Goal: Check status: Check status

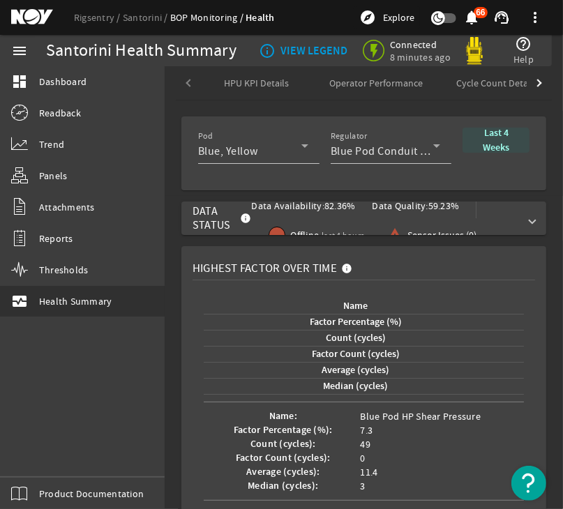
click at [487, 143] on b "Last 4 Weeks" at bounding box center [495, 140] width 26 height 28
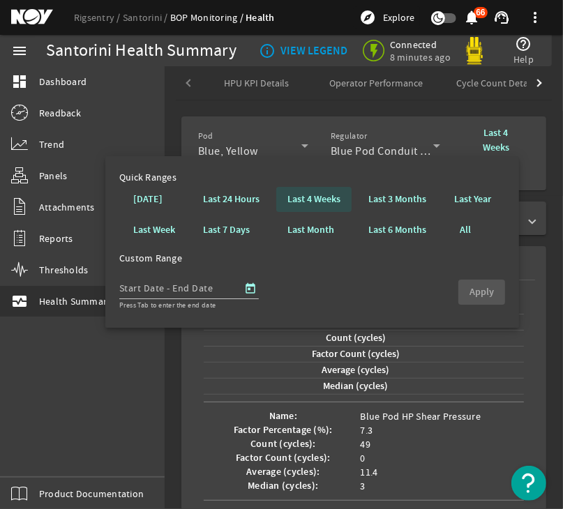
click at [341, 197] on span at bounding box center [313, 199] width 75 height 33
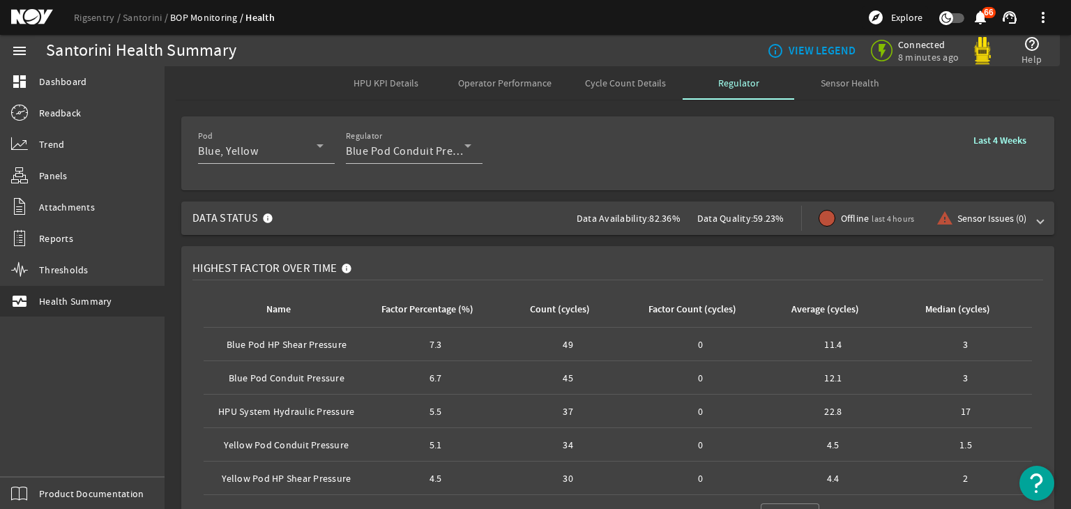
click at [465, 62] on div "Santorini Health Summary" at bounding box center [271, 50] width 450 height 31
click at [594, 84] on span "Cycle Count Details" at bounding box center [625, 83] width 81 height 10
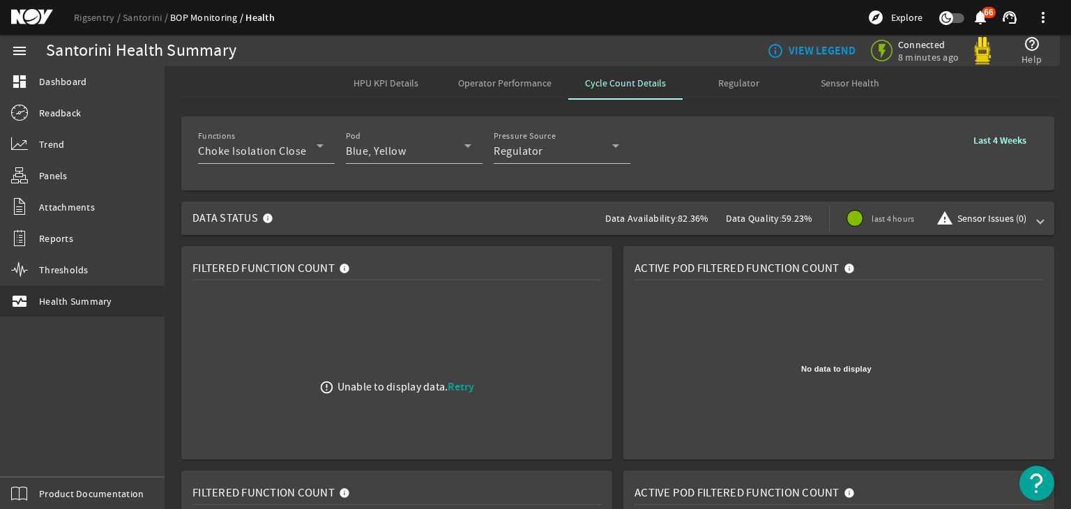
click at [546, 221] on span "Data Status Data Availability: 82.36% Data Quality: 59.23% last 4 hours warning…" at bounding box center [614, 217] width 845 height 33
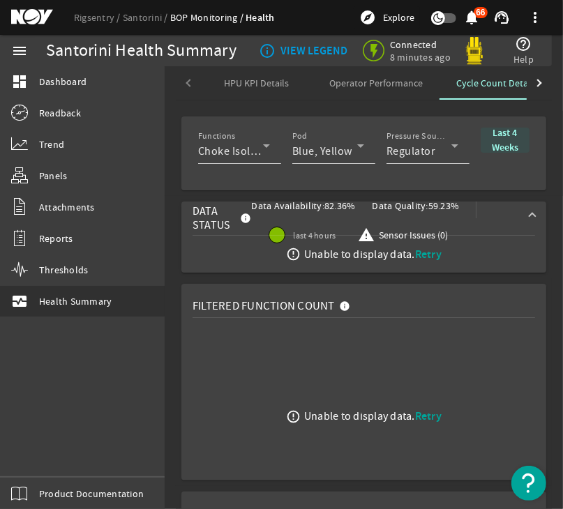
click at [501, 137] on b "Last 4 Weeks" at bounding box center [504, 140] width 26 height 28
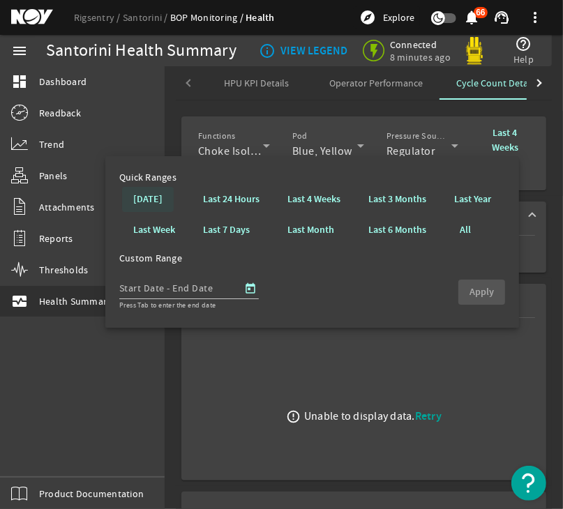
click at [162, 195] on b "[DATE]" at bounding box center [147, 199] width 29 height 14
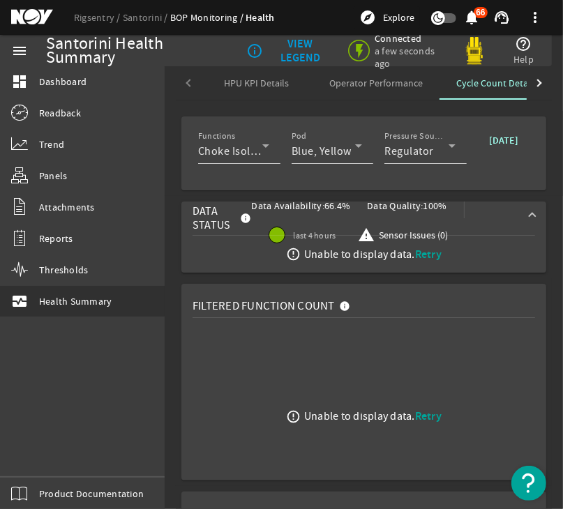
click at [349, 87] on span "Operator Performance" at bounding box center [375, 83] width 93 height 10
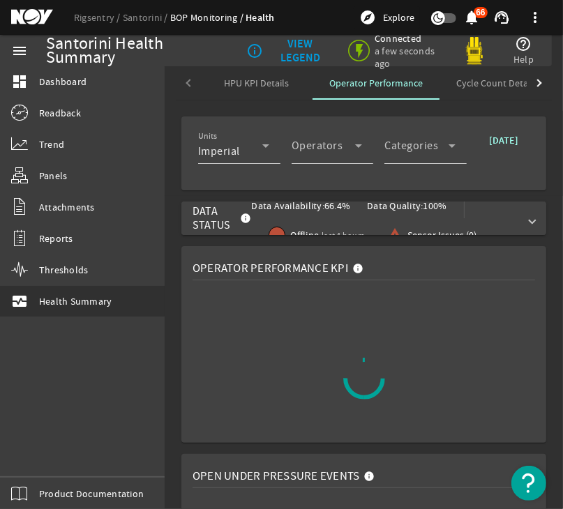
click at [514, 223] on span "Data Status Data Availability: 66.4% Data Quality: 100% Offline last 4 hours wa…" at bounding box center [360, 218] width 337 height 59
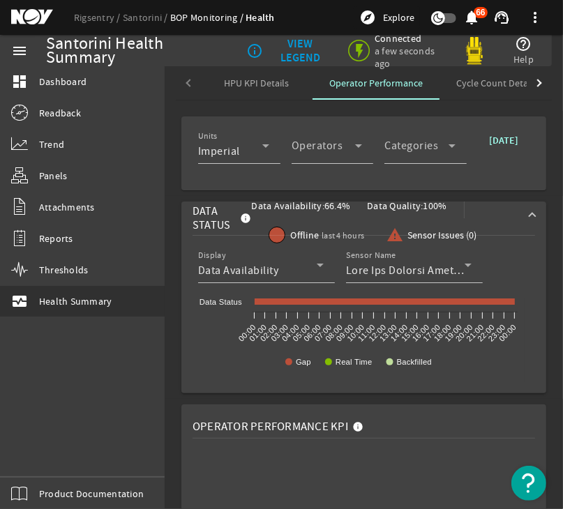
click at [282, 80] on span "HPU KPI Details" at bounding box center [256, 83] width 65 height 10
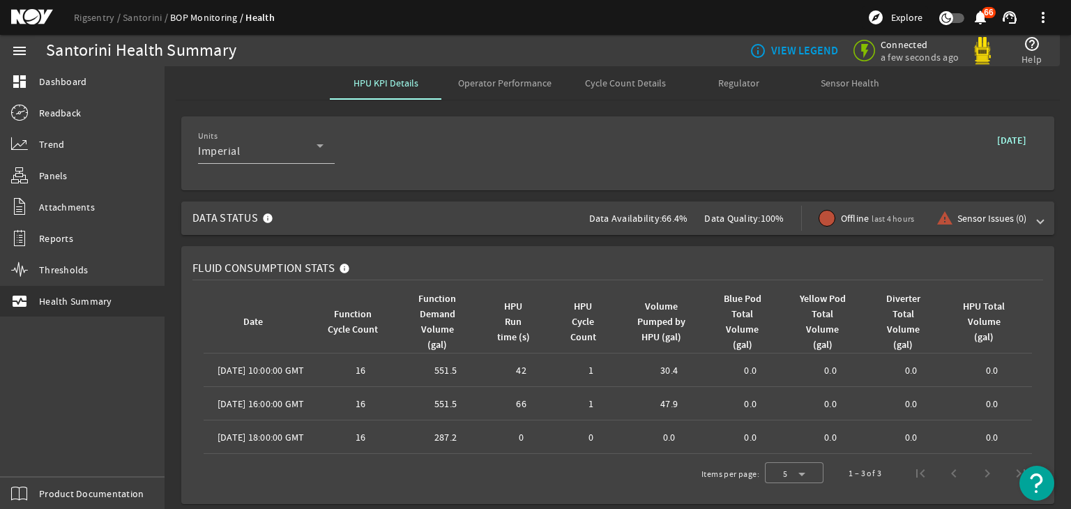
click at [552, 229] on span "Data Status Data Availability: 66.4% Data Quality: 100% Offline last 4 hours wa…" at bounding box center [614, 217] width 845 height 33
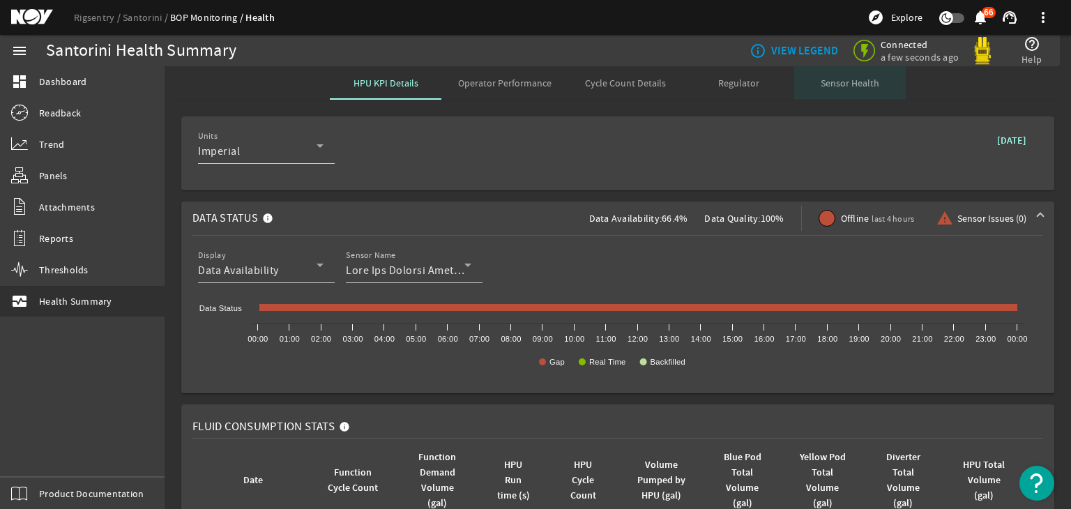
click at [813, 89] on div "Sensor Health" at bounding box center [850, 82] width 112 height 33
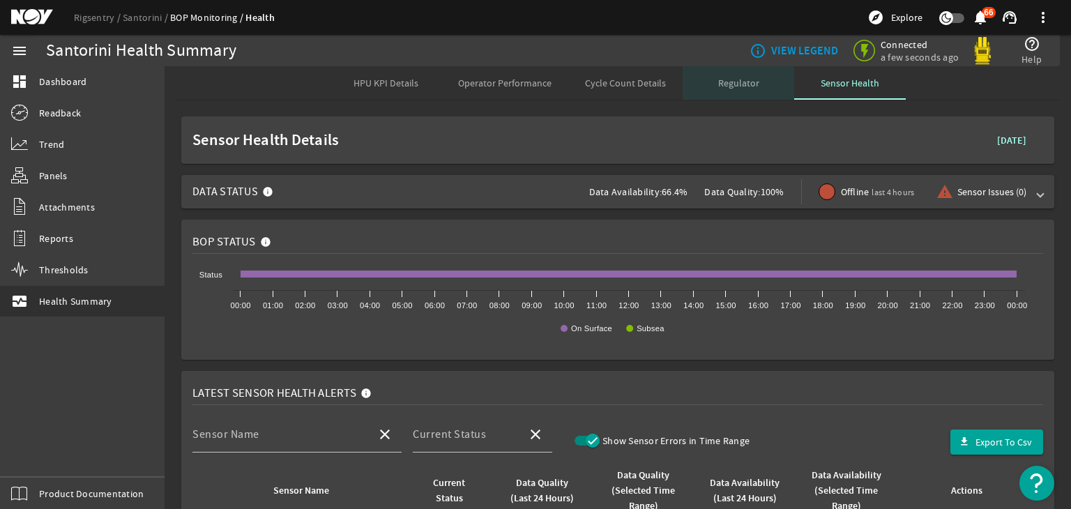
click at [726, 81] on span "Regulator" at bounding box center [738, 83] width 41 height 10
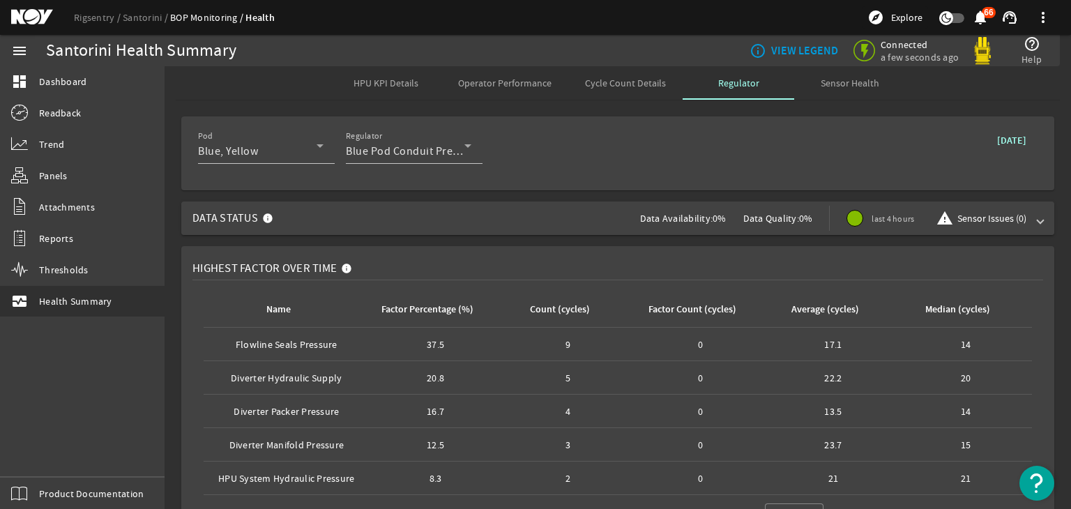
click at [600, 213] on span "Data Status Data Availability: 0% Data Quality: 0% last 4 hours warning Sensor …" at bounding box center [614, 217] width 845 height 33
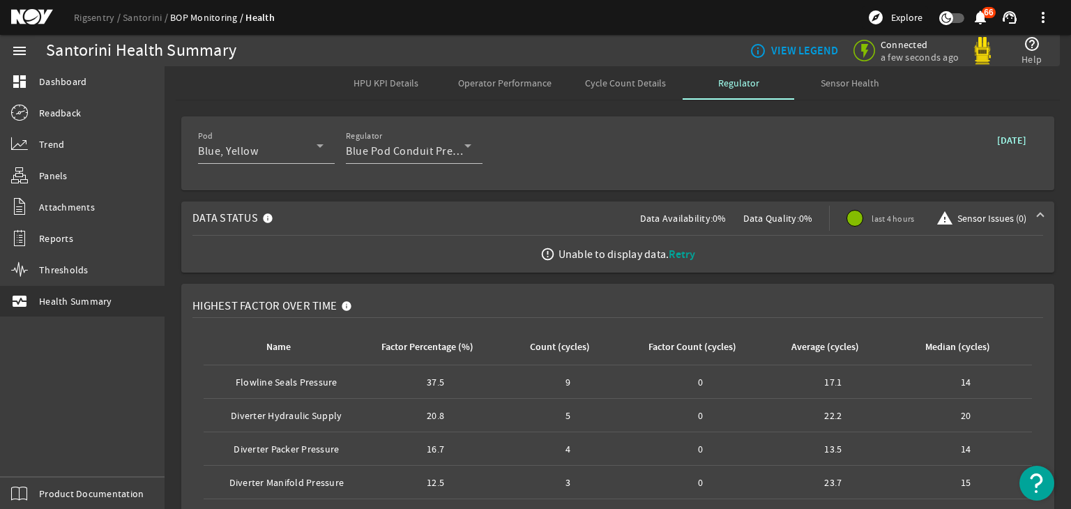
click at [680, 253] on span "Retry" at bounding box center [682, 254] width 26 height 15
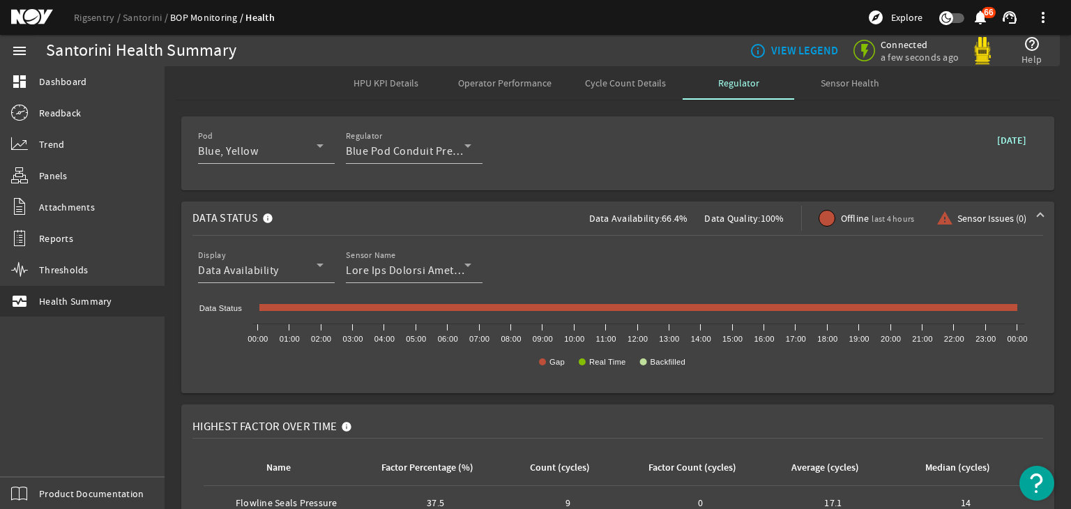
click at [568, 74] on div "Cycle Count Details" at bounding box center [625, 82] width 114 height 33
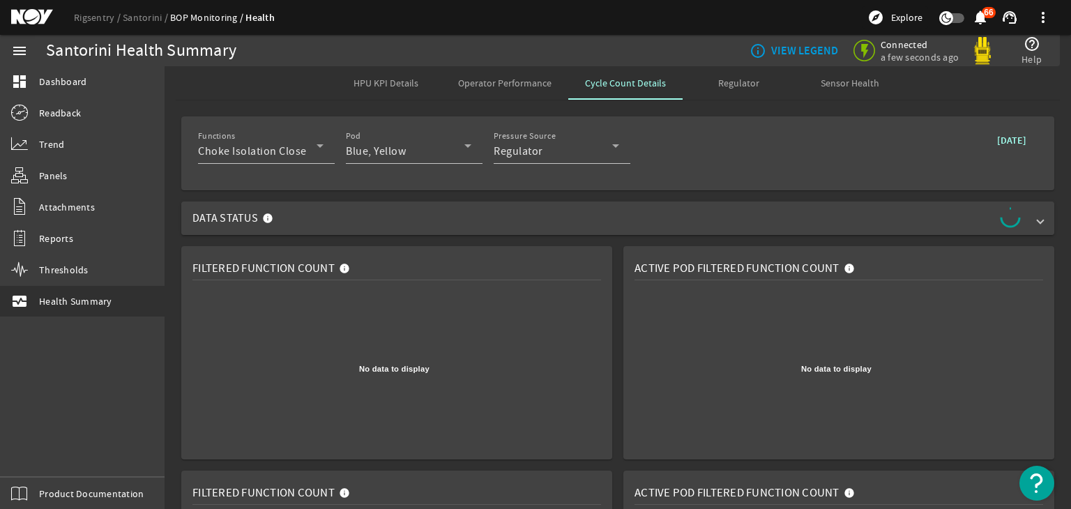
click at [572, 211] on span "Data Status" at bounding box center [614, 218] width 845 height 22
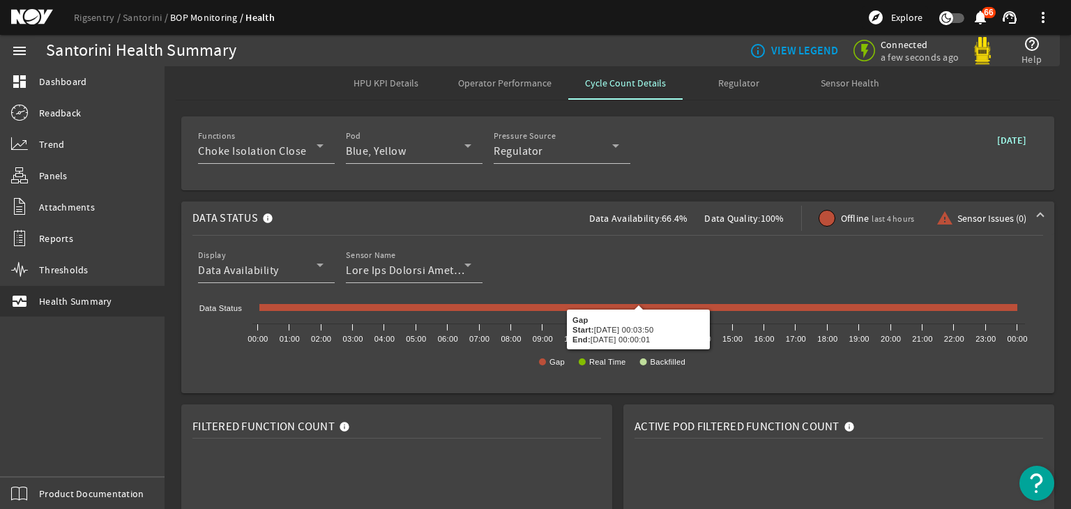
scroll to position [248, 0]
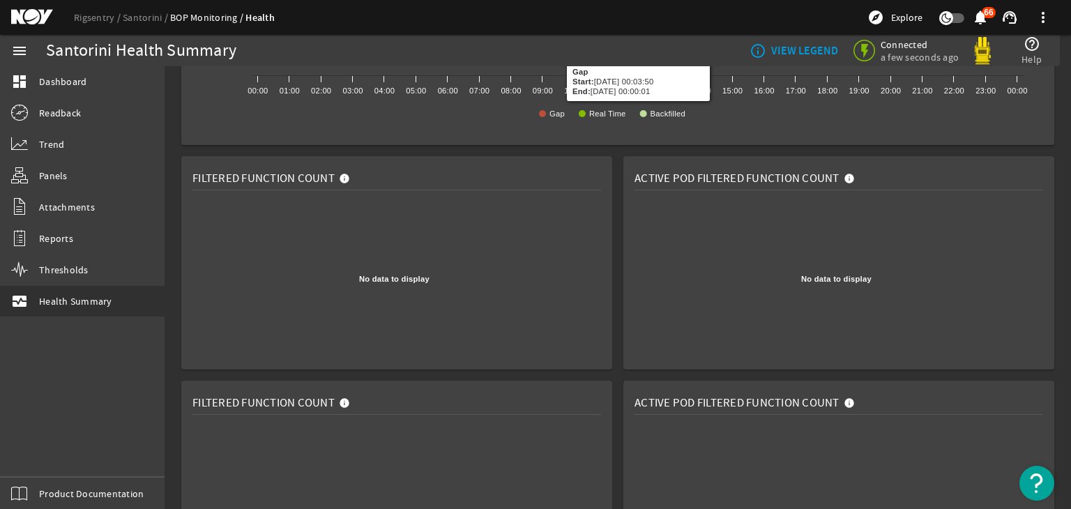
click at [549, 294] on rect at bounding box center [393, 279] width 403 height 157
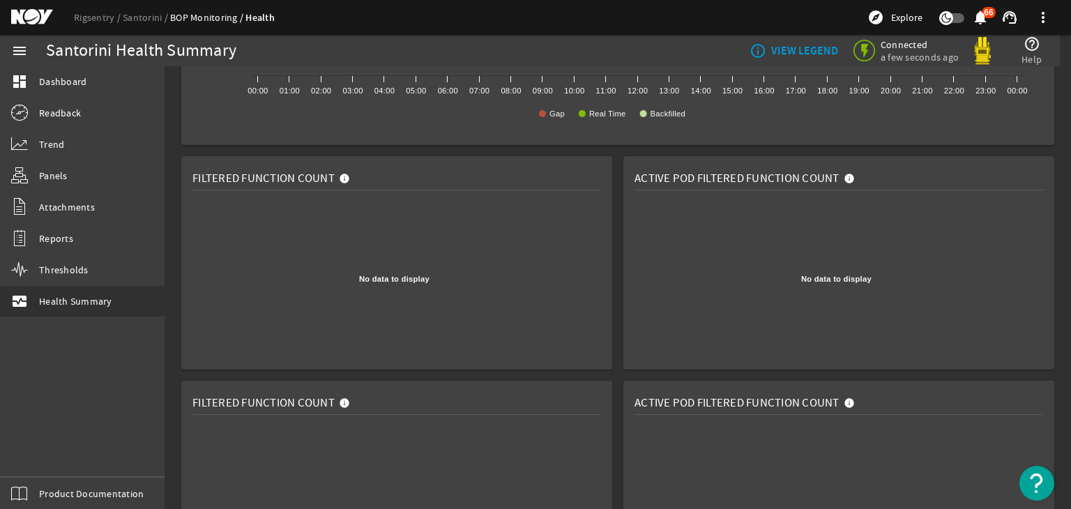
scroll to position [0, 0]
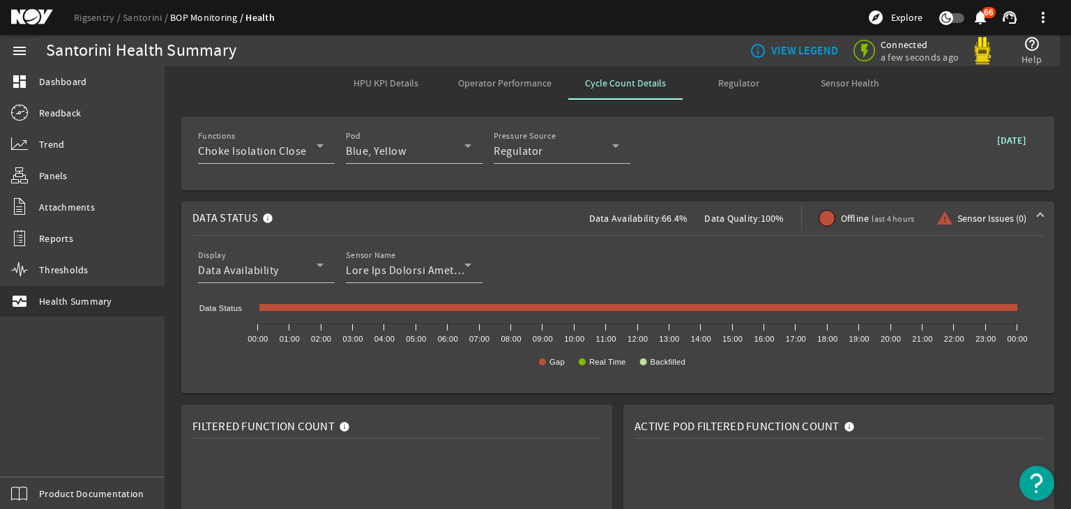
click at [997, 146] on b "[DATE]" at bounding box center [1011, 140] width 29 height 13
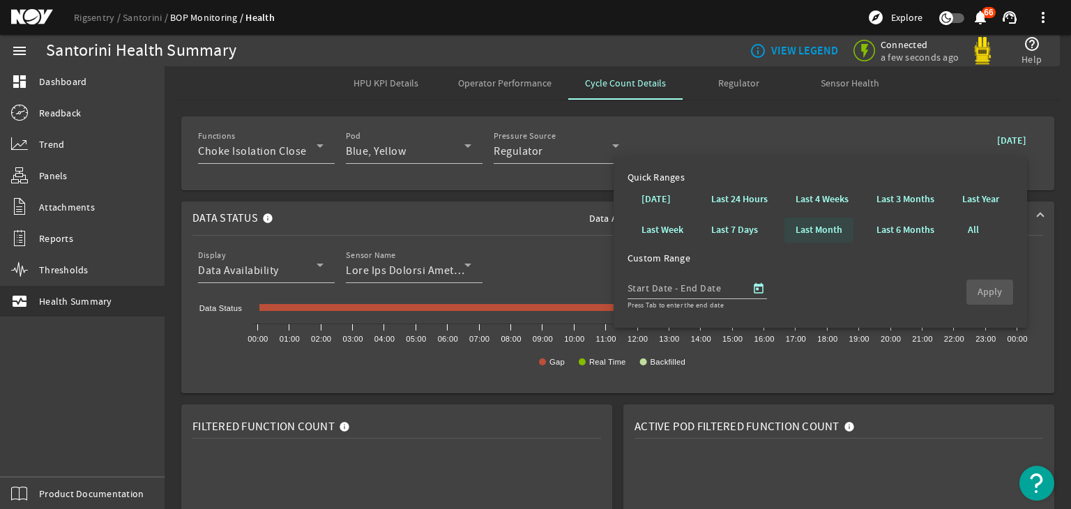
drag, startPoint x: 809, startPoint y: 231, endPoint x: 785, endPoint y: 232, distance: 24.4
click at [809, 231] on b "Last Month" at bounding box center [818, 230] width 47 height 14
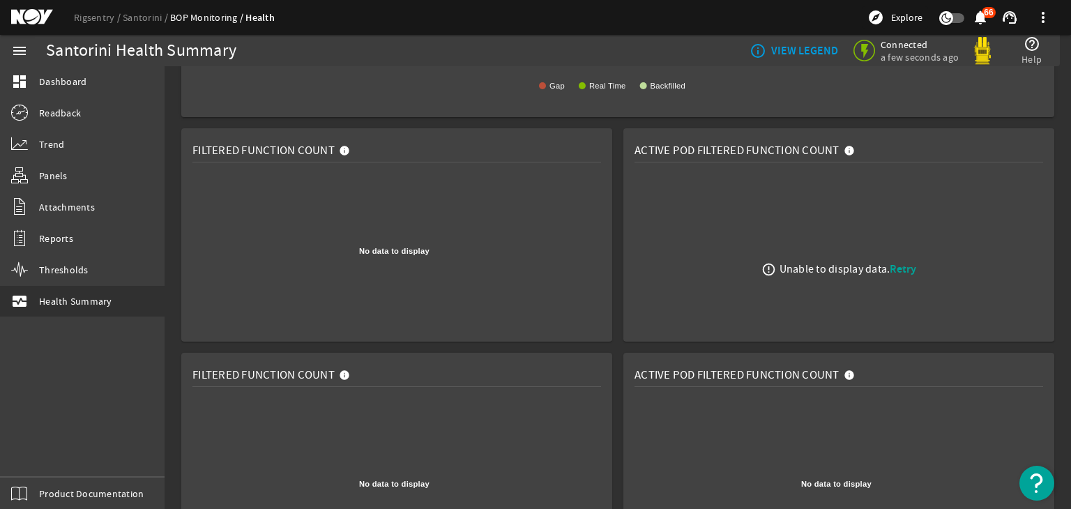
scroll to position [320, 0]
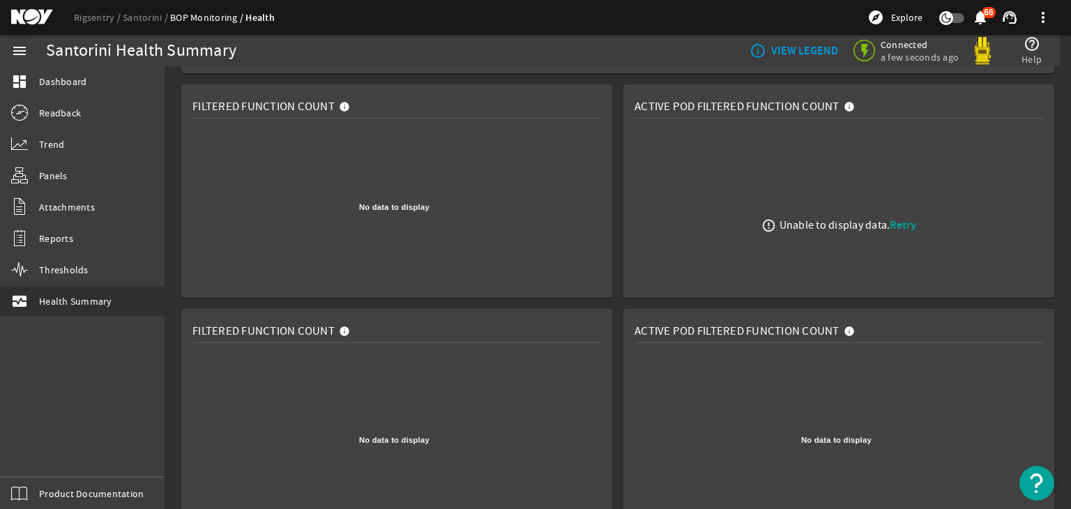
click at [901, 231] on span "Retry" at bounding box center [903, 225] width 26 height 15
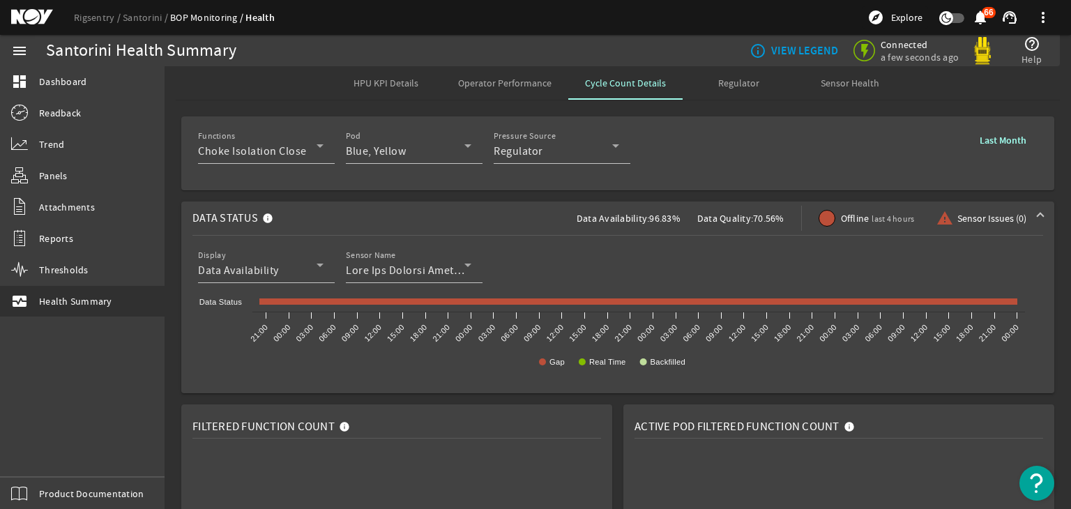
click at [546, 166] on div at bounding box center [562, 171] width 137 height 15
click at [540, 148] on span "Regulator" at bounding box center [518, 151] width 49 height 14
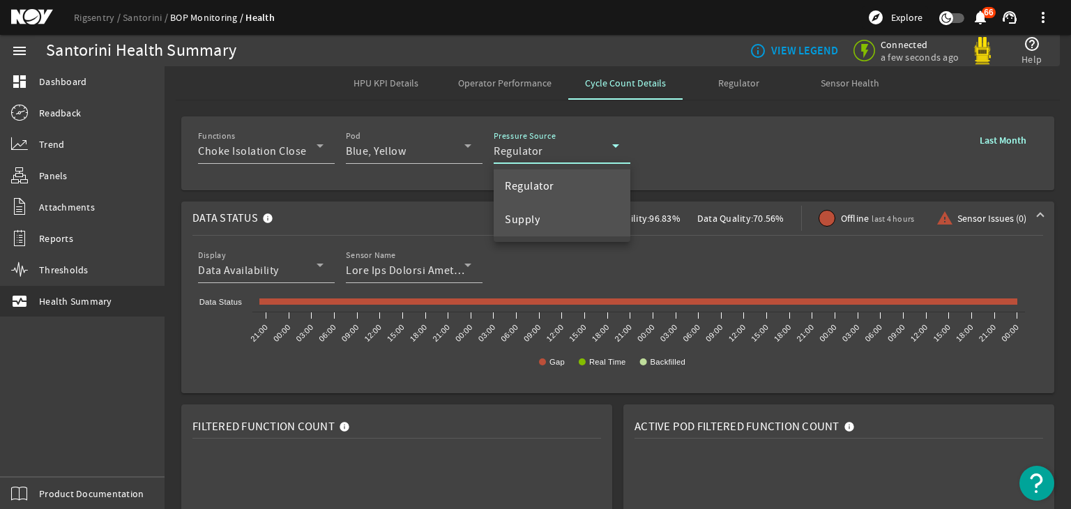
click at [523, 215] on span "Supply" at bounding box center [522, 219] width 35 height 17
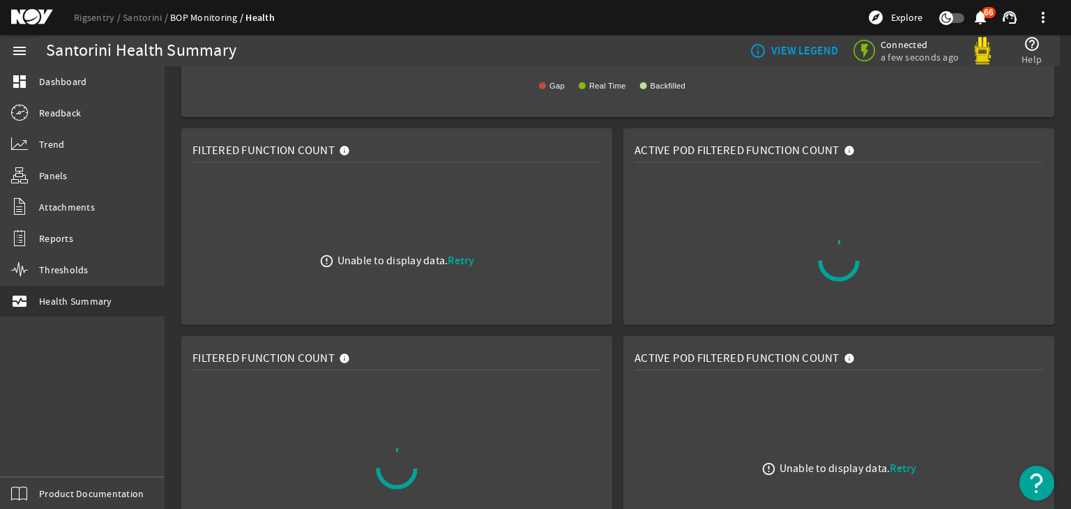
scroll to position [54, 0]
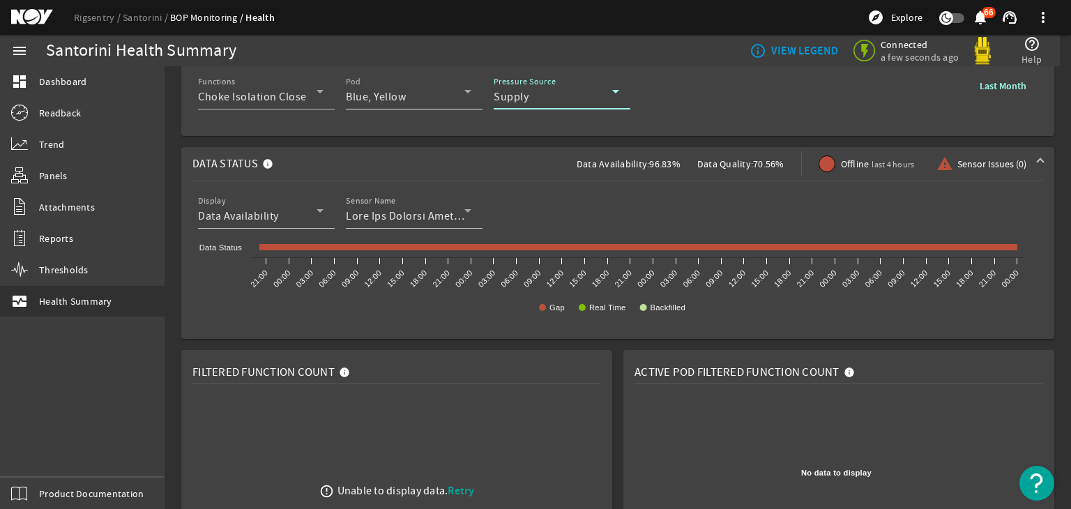
click at [418, 97] on div "Blue, Yellow" at bounding box center [405, 97] width 119 height 17
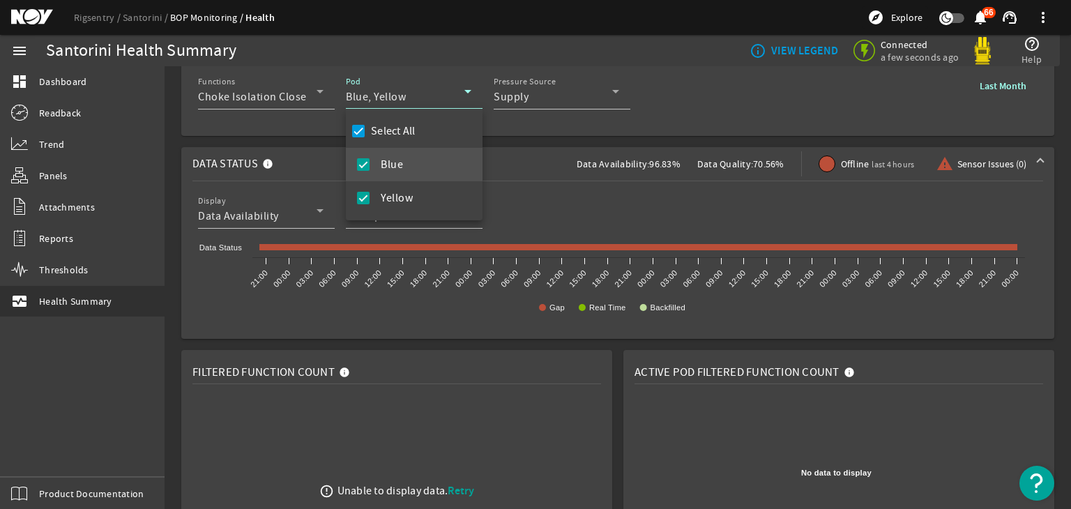
click at [317, 93] on div at bounding box center [535, 254] width 1071 height 509
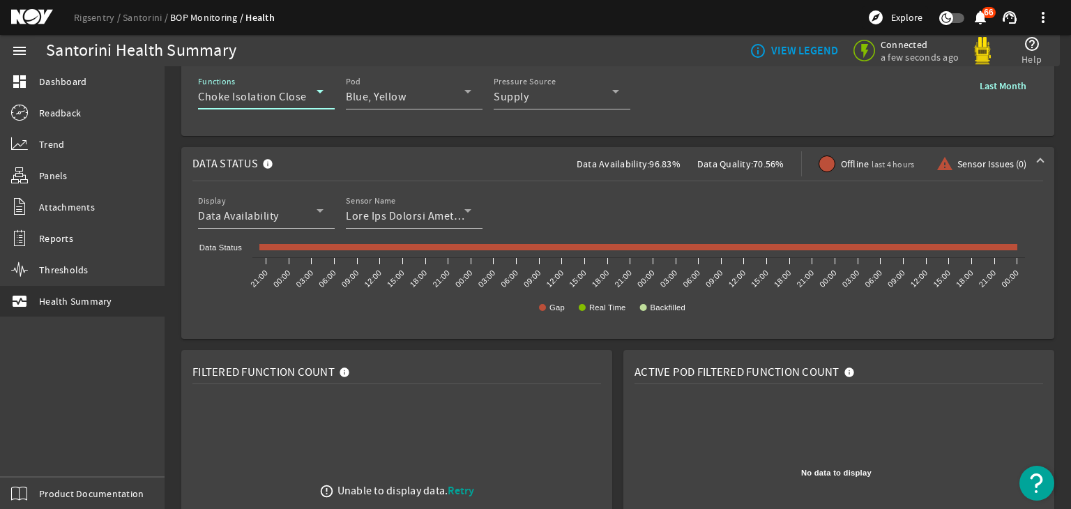
click at [313, 93] on icon at bounding box center [320, 91] width 17 height 17
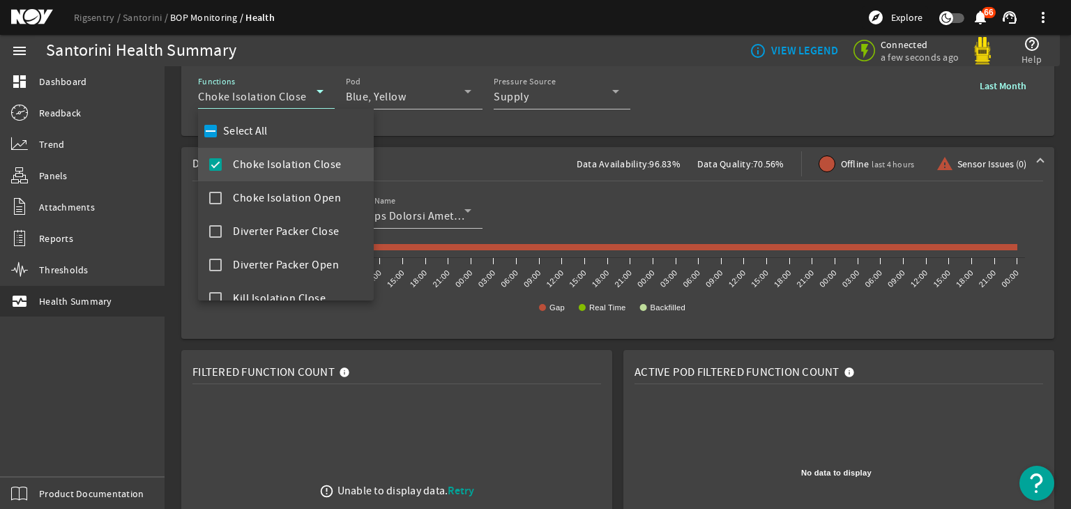
click at [265, 128] on label "Select All" at bounding box center [243, 131] width 47 height 14
click at [220, 128] on input "Select All" at bounding box center [211, 131] width 20 height 20
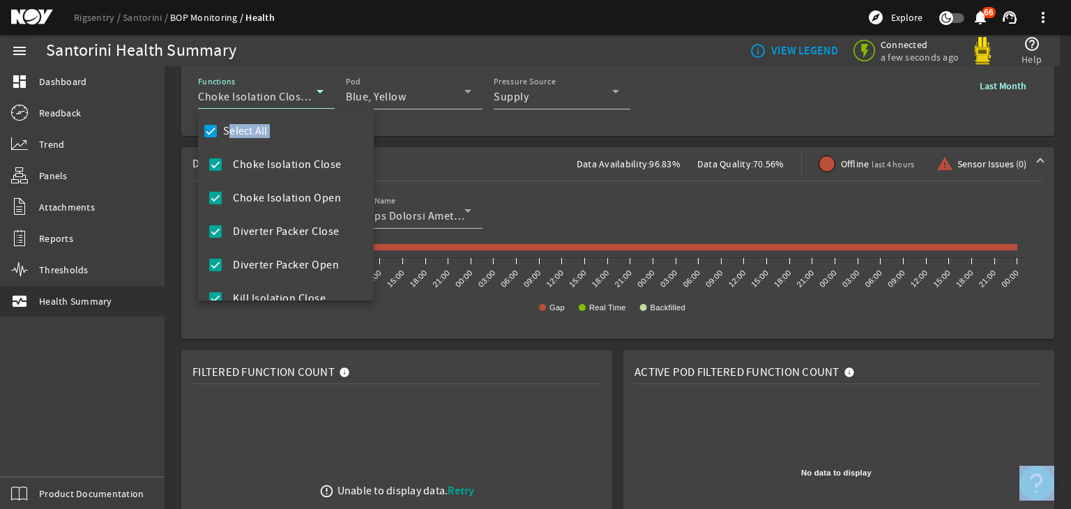
click at [265, 128] on label "Select All" at bounding box center [243, 131] width 47 height 14
click at [220, 128] on input "Select All" at bounding box center [211, 131] width 20 height 20
click at [265, 128] on label "Select All" at bounding box center [243, 131] width 47 height 14
click at [220, 128] on input "Select All" at bounding box center [211, 131] width 20 height 20
checkbox input "true"
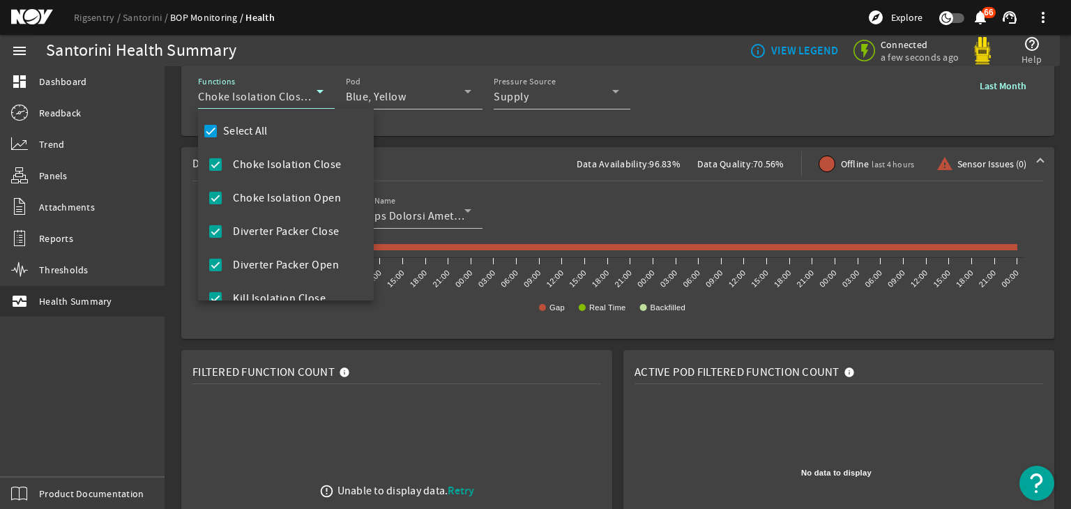
click at [468, 119] on div at bounding box center [535, 254] width 1071 height 509
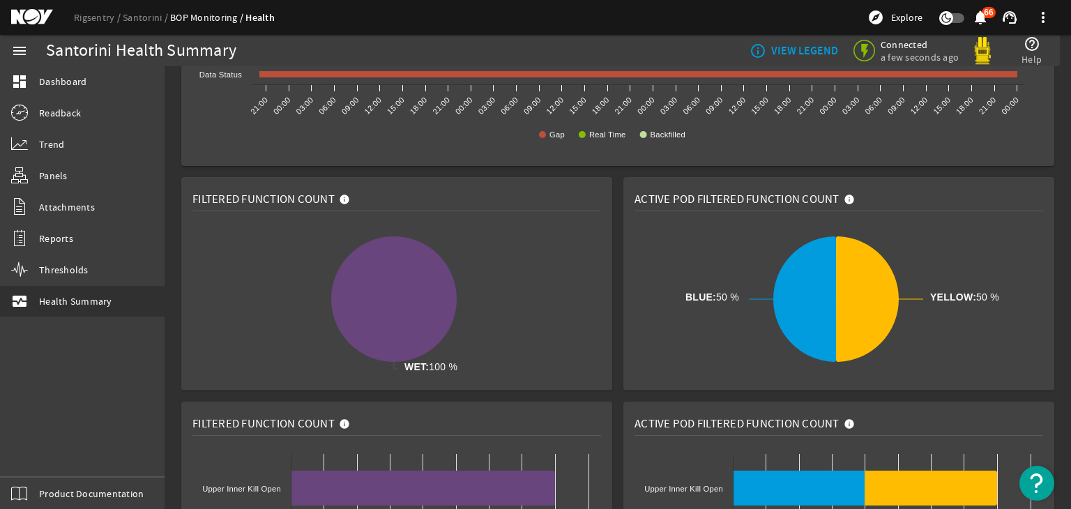
scroll to position [0, 0]
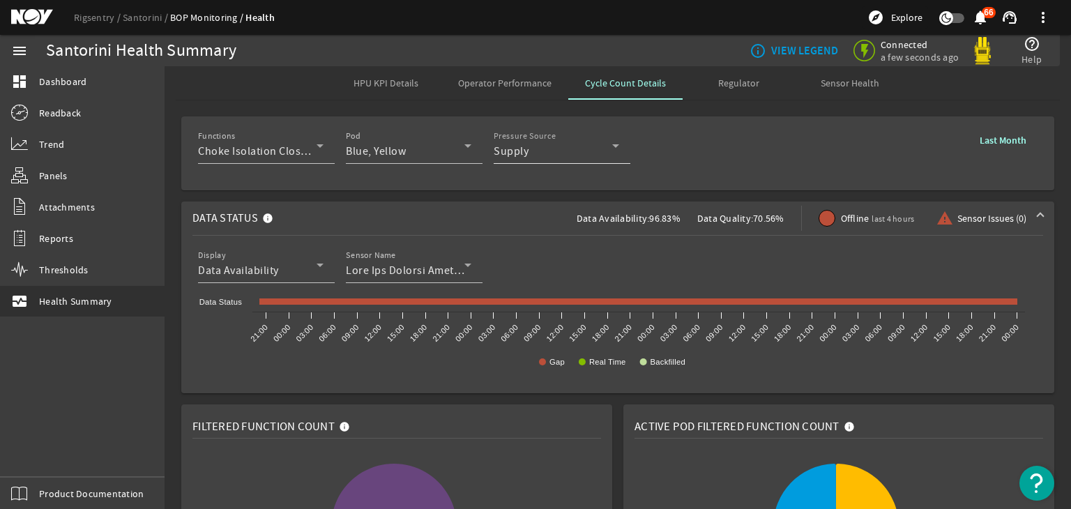
click at [519, 144] on span "Supply" at bounding box center [511, 151] width 35 height 14
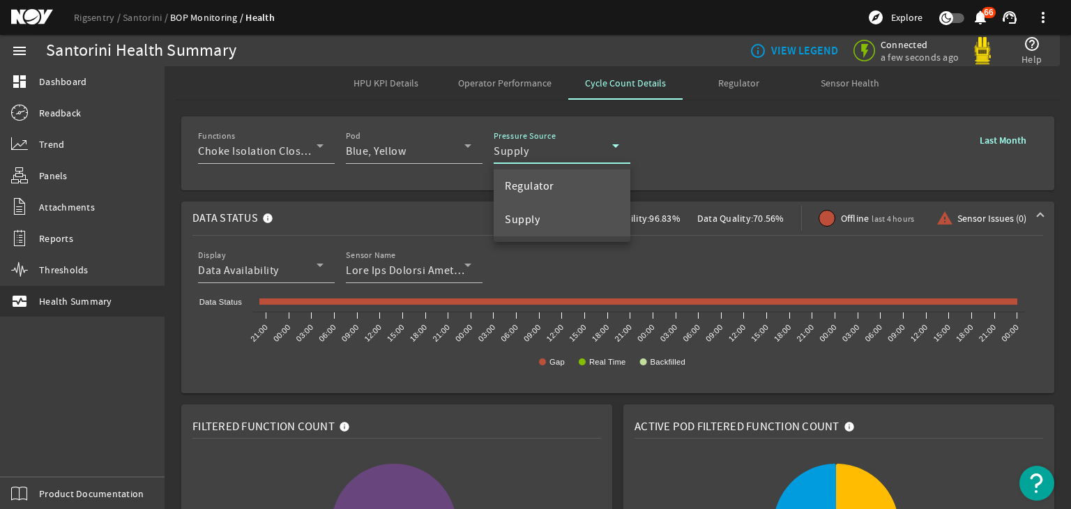
click at [540, 190] on span "Regulator" at bounding box center [529, 186] width 49 height 17
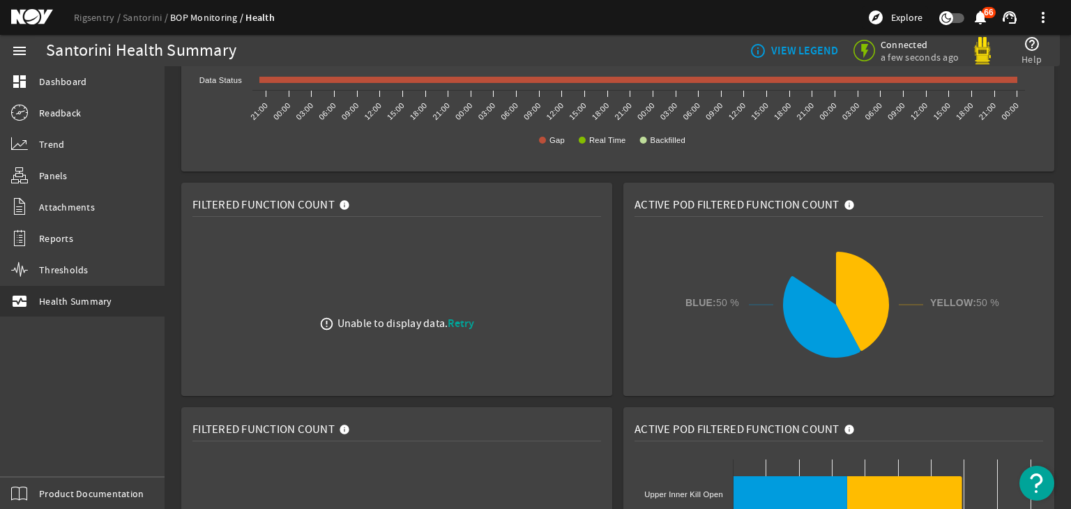
scroll to position [222, 0]
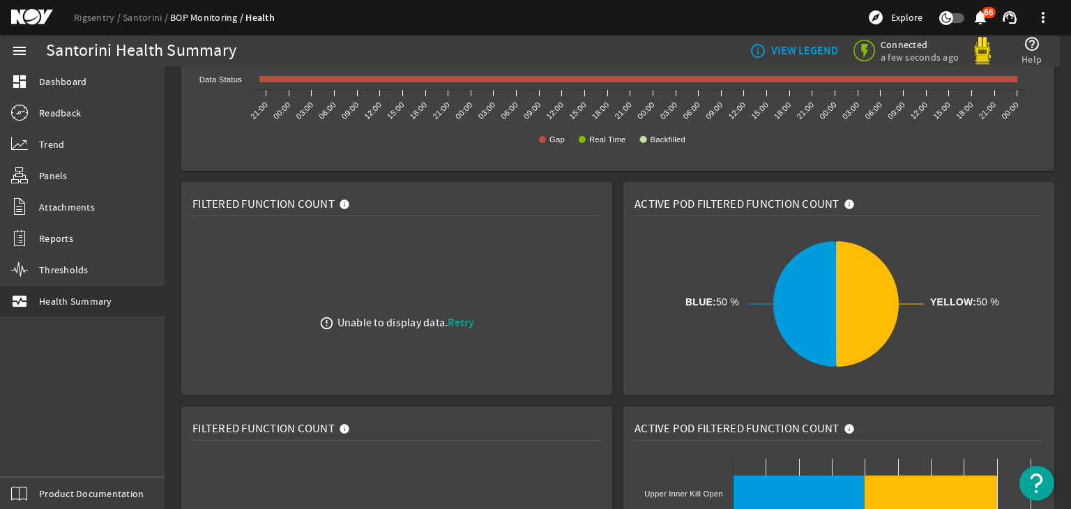
click at [467, 316] on span "Retry" at bounding box center [461, 322] width 26 height 15
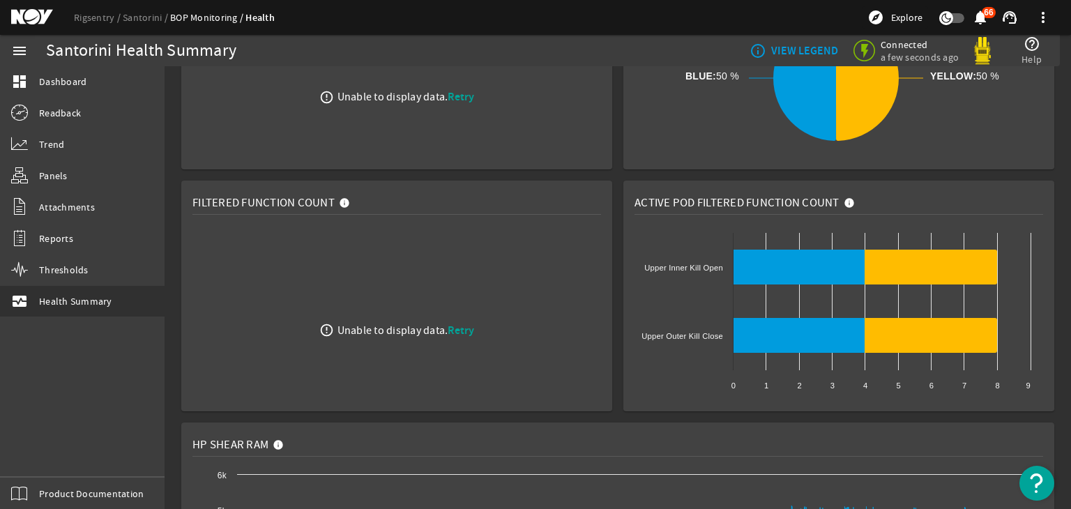
scroll to position [446, 0]
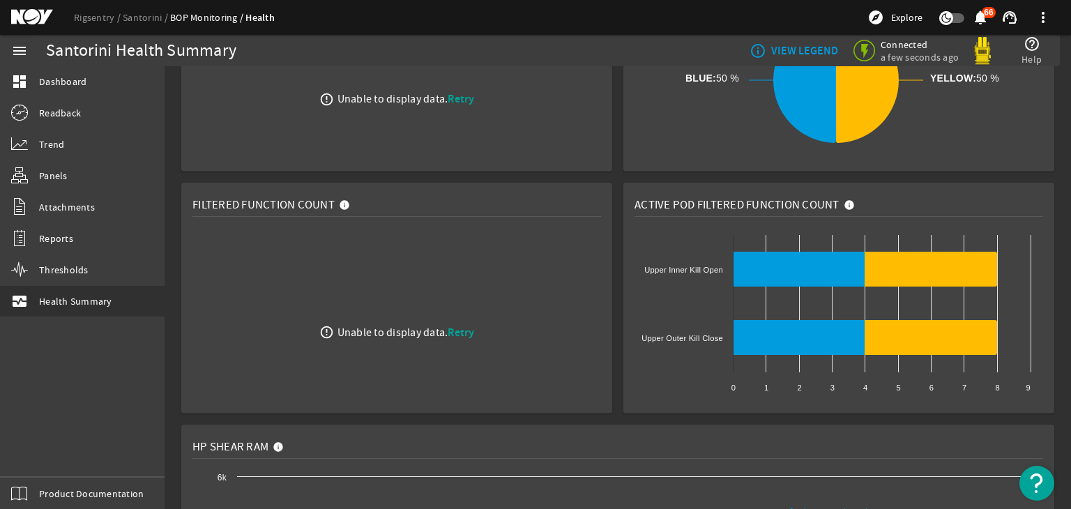
click at [455, 332] on span "Retry" at bounding box center [461, 332] width 26 height 15
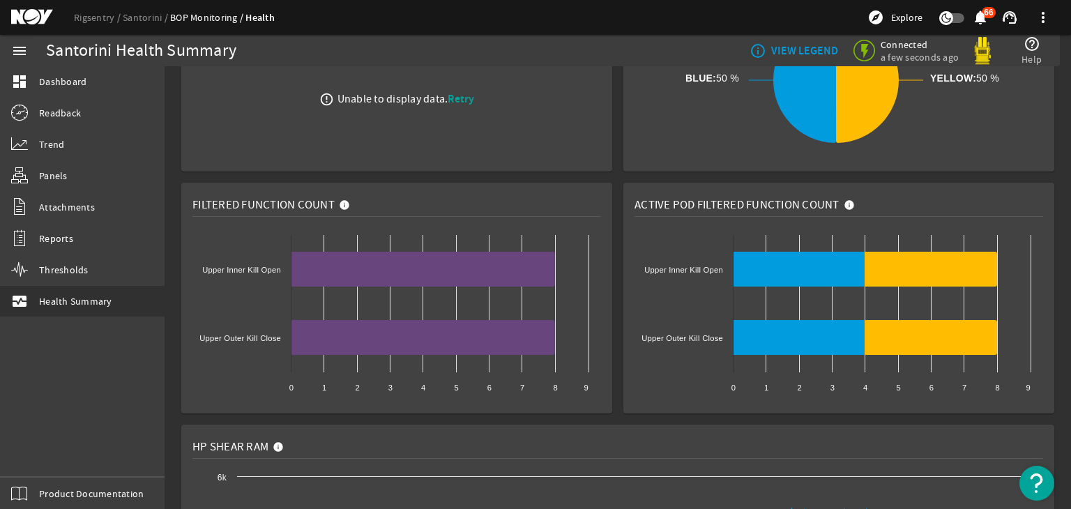
click at [456, 102] on span "Retry" at bounding box center [461, 98] width 26 height 15
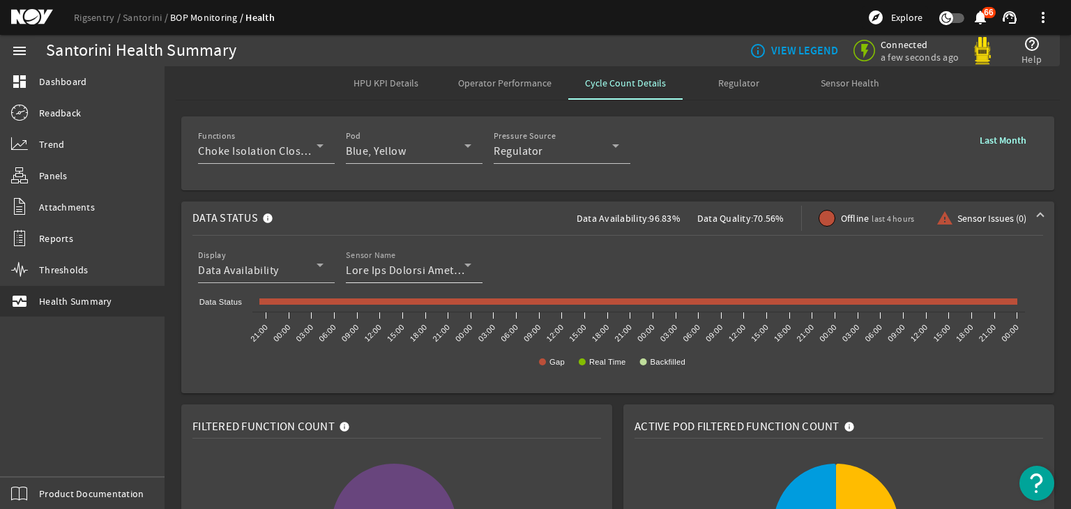
scroll to position [0, 0]
click at [873, 90] on div "Sensor Health" at bounding box center [850, 82] width 112 height 33
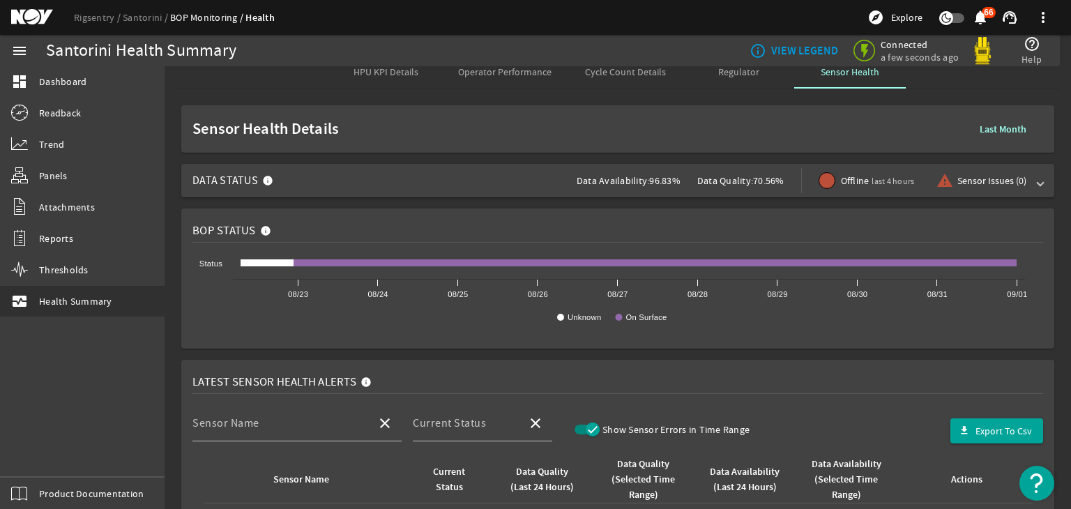
scroll to position [11, 0]
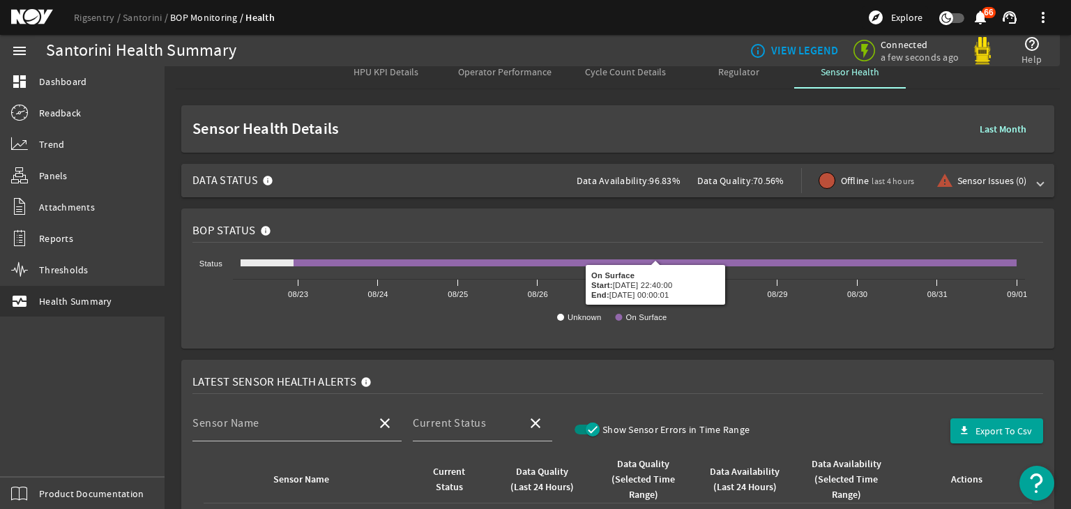
click at [577, 170] on div "Data Availability: 96.83%" at bounding box center [637, 180] width 121 height 33
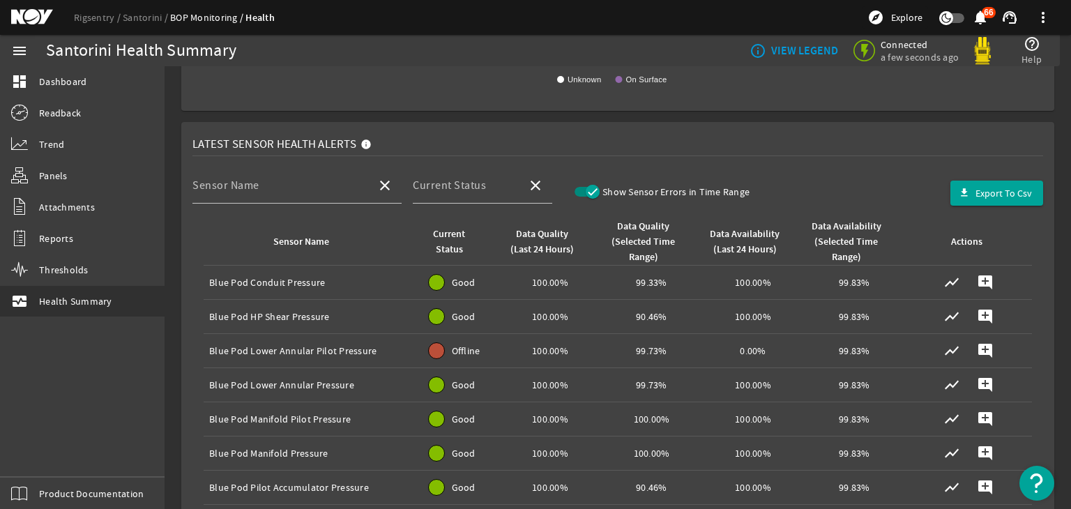
scroll to position [0, 0]
